Goal: Task Accomplishment & Management: Manage account settings

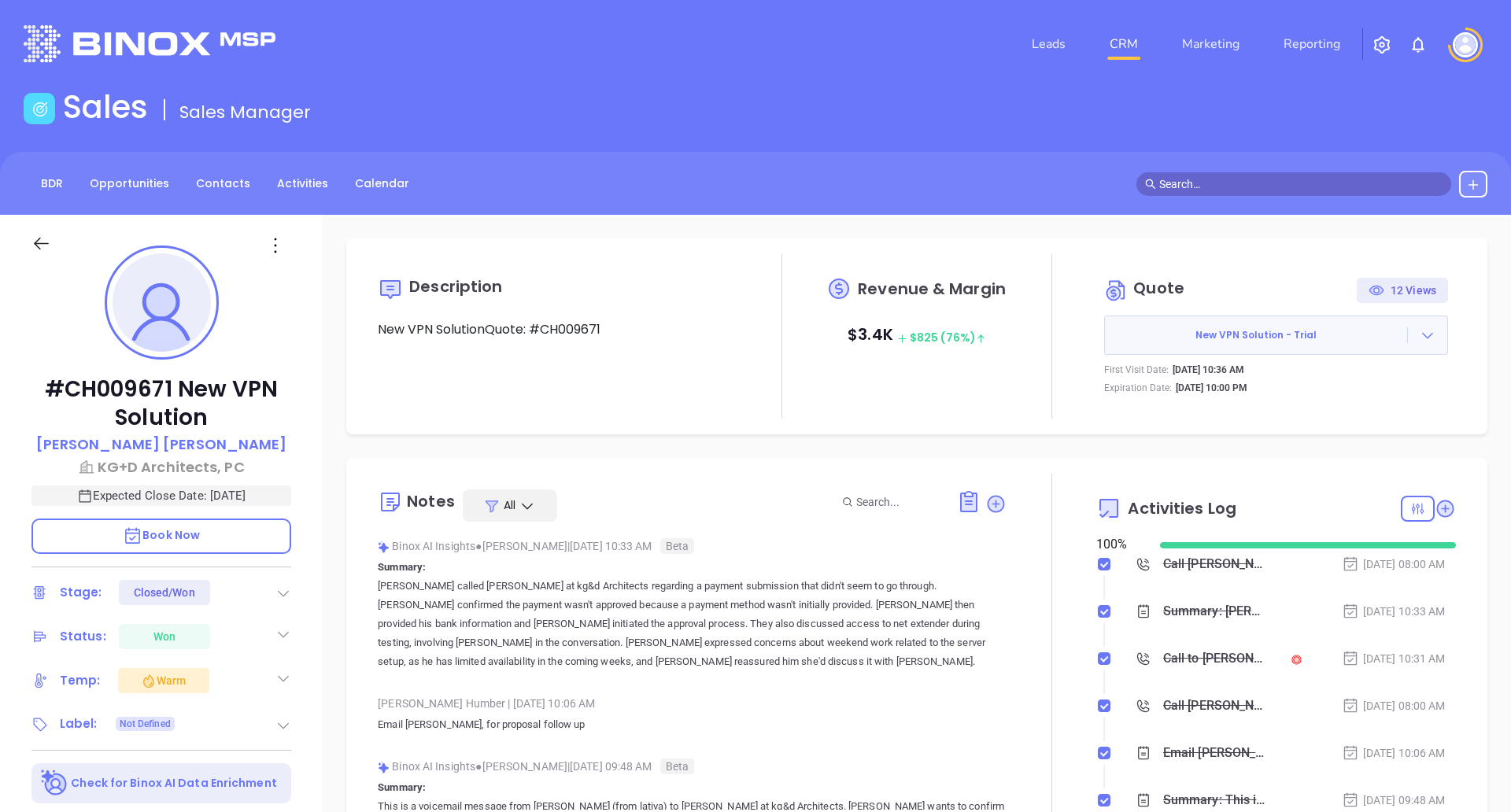
scroll to position [229, 0]
click at [47, 246] on icon at bounding box center [41, 243] width 20 height 20
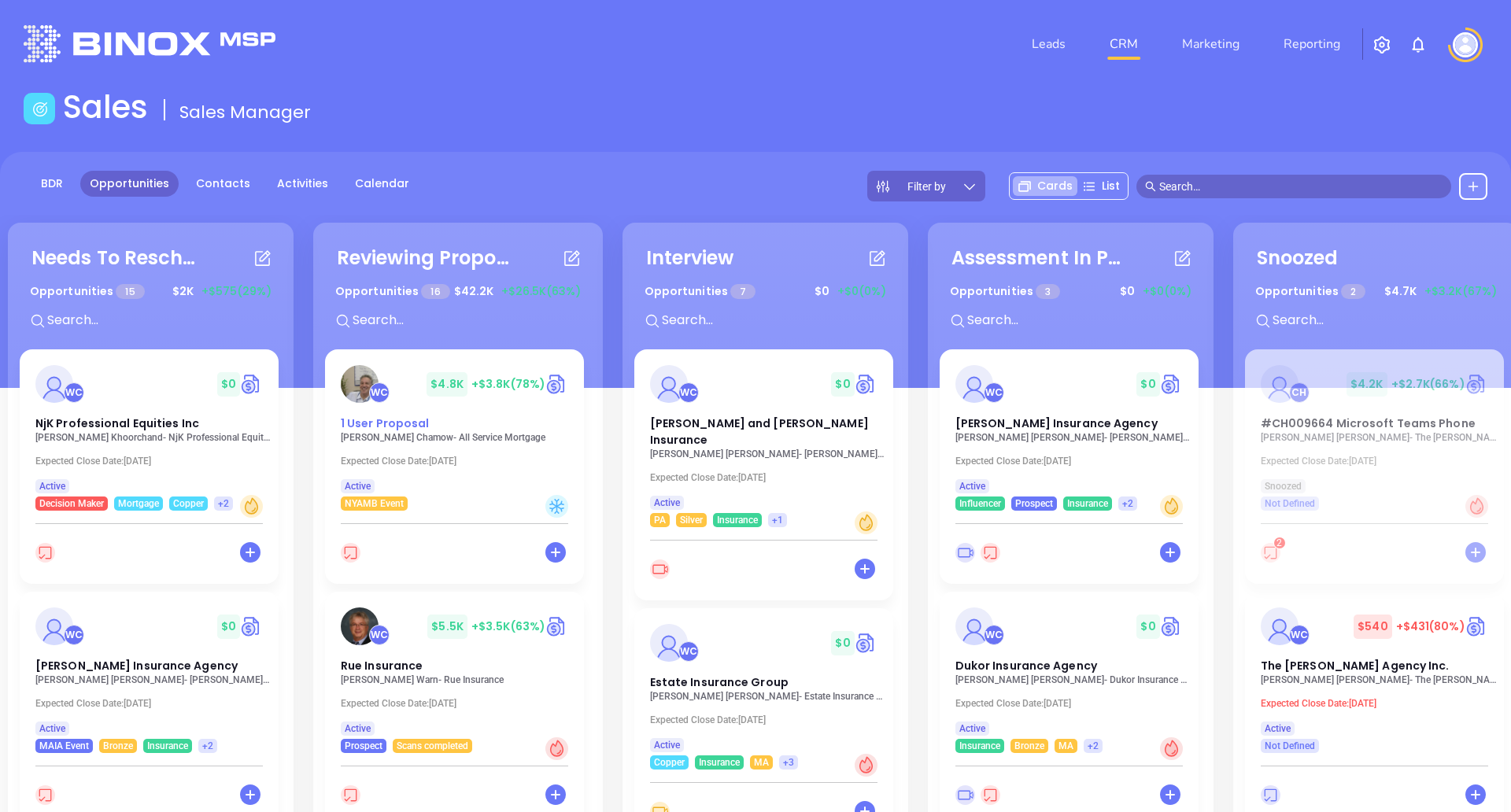
click at [526, 414] on div "WC $ 4.8K +$3.8K (78%) 1 User Proposal" at bounding box center [455, 398] width 246 height 67
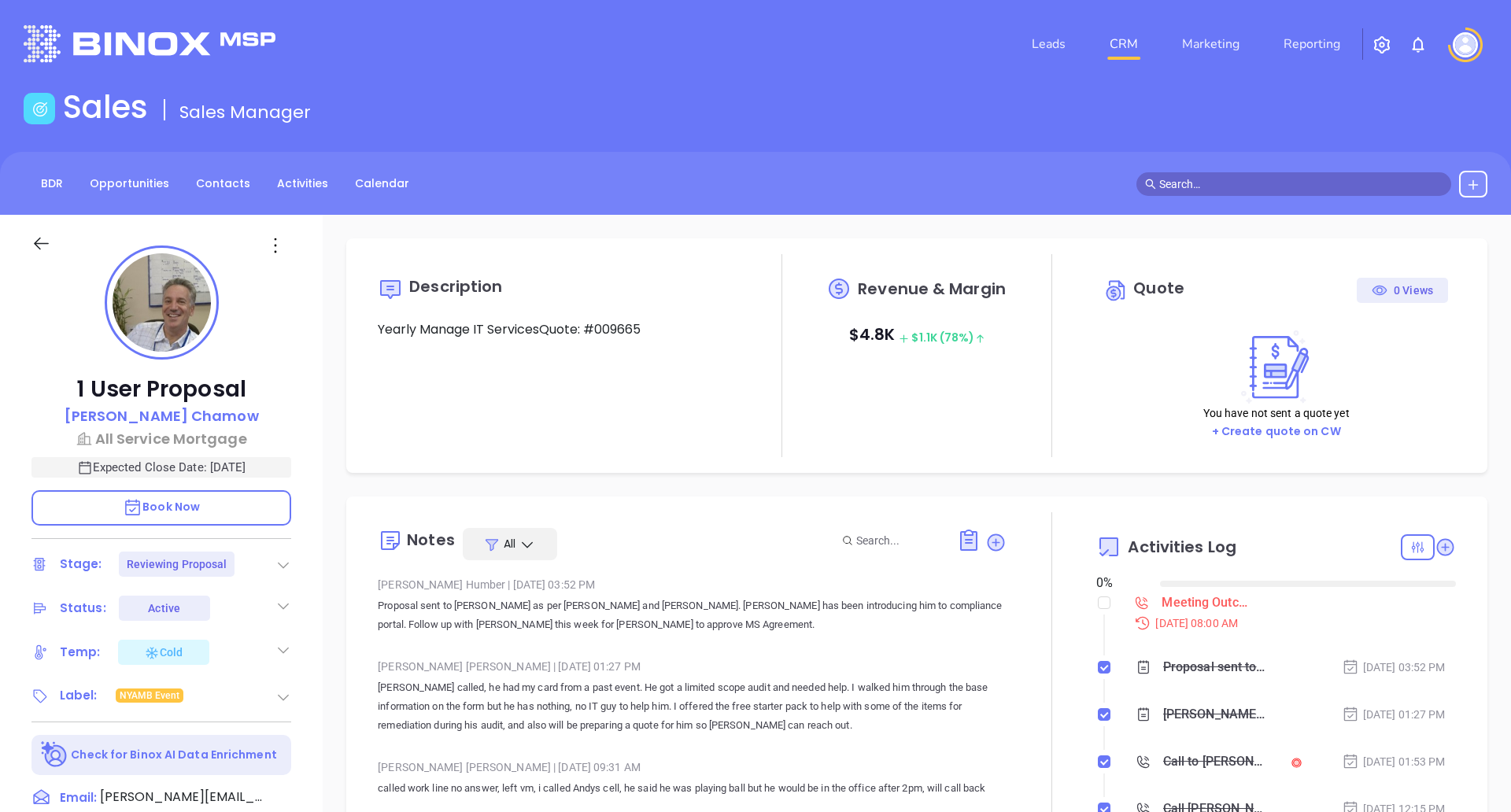
type input "[DATE]"
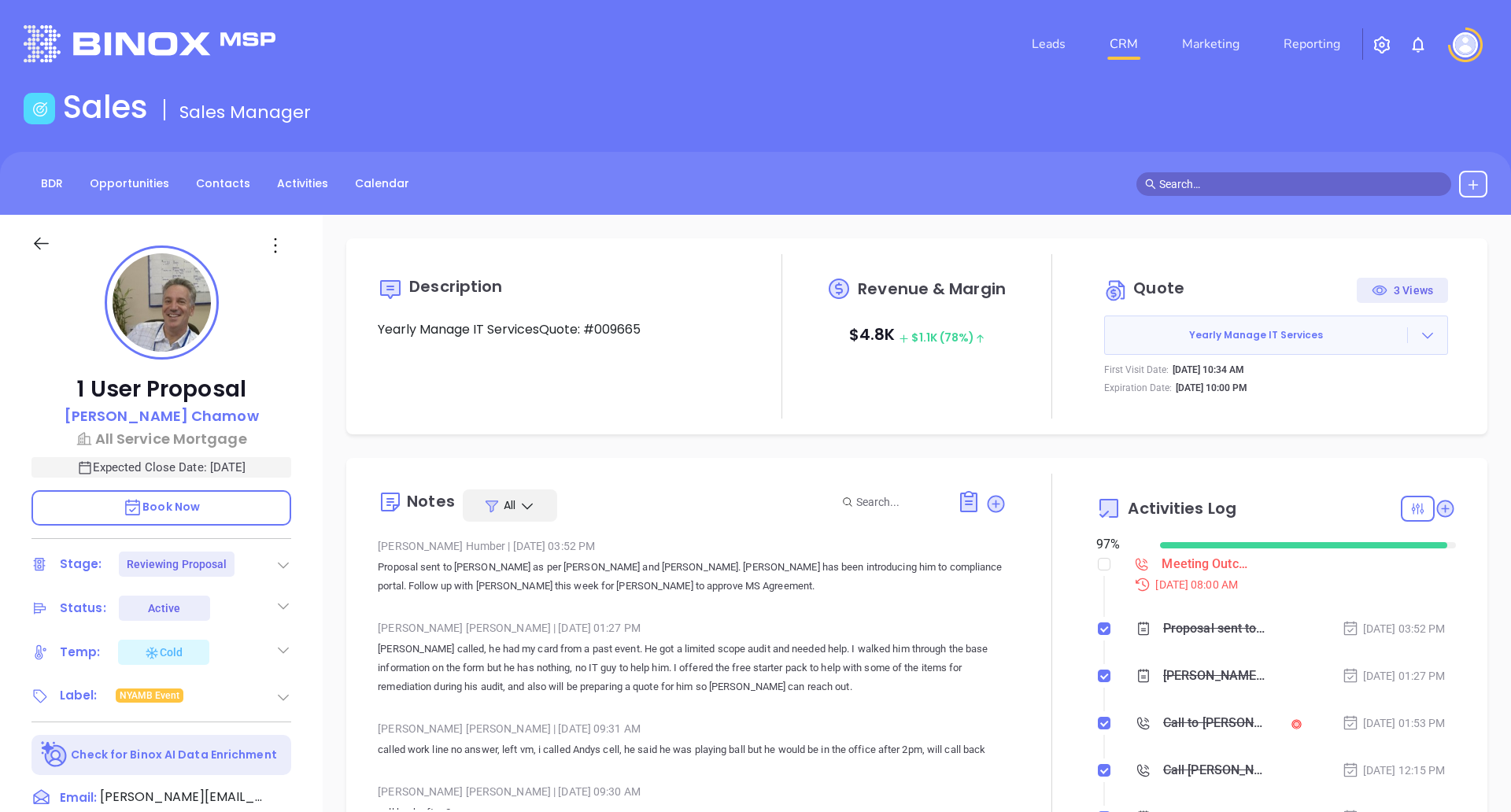
type input "[PERSON_NAME]"
